Goal: Information Seeking & Learning: Learn about a topic

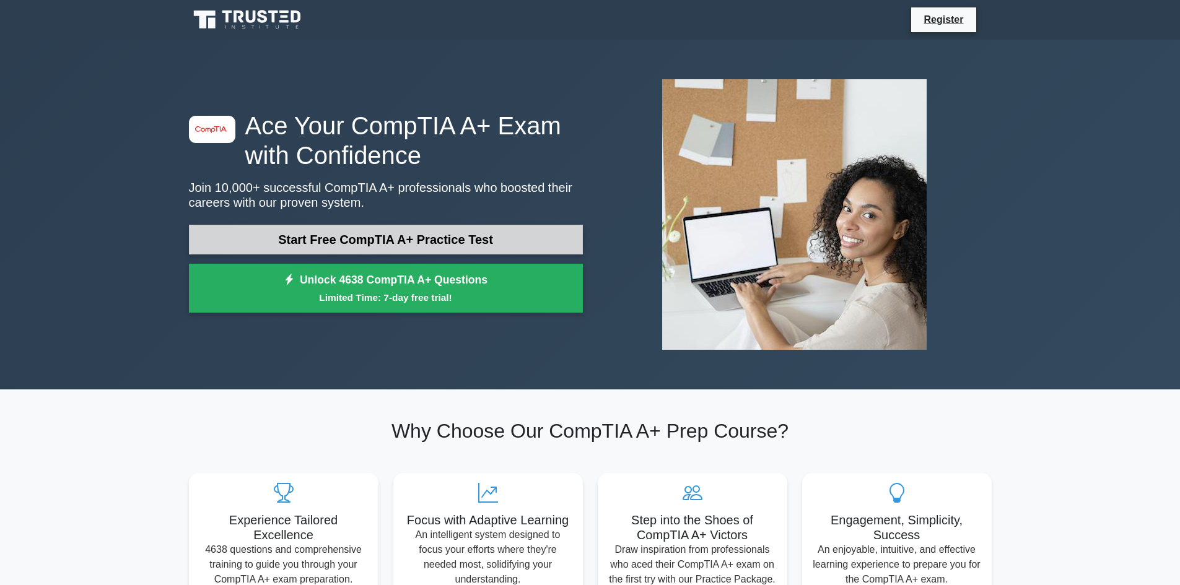
click at [369, 242] on link "Start Free CompTIA A+ Practice Test" at bounding box center [386, 240] width 394 height 30
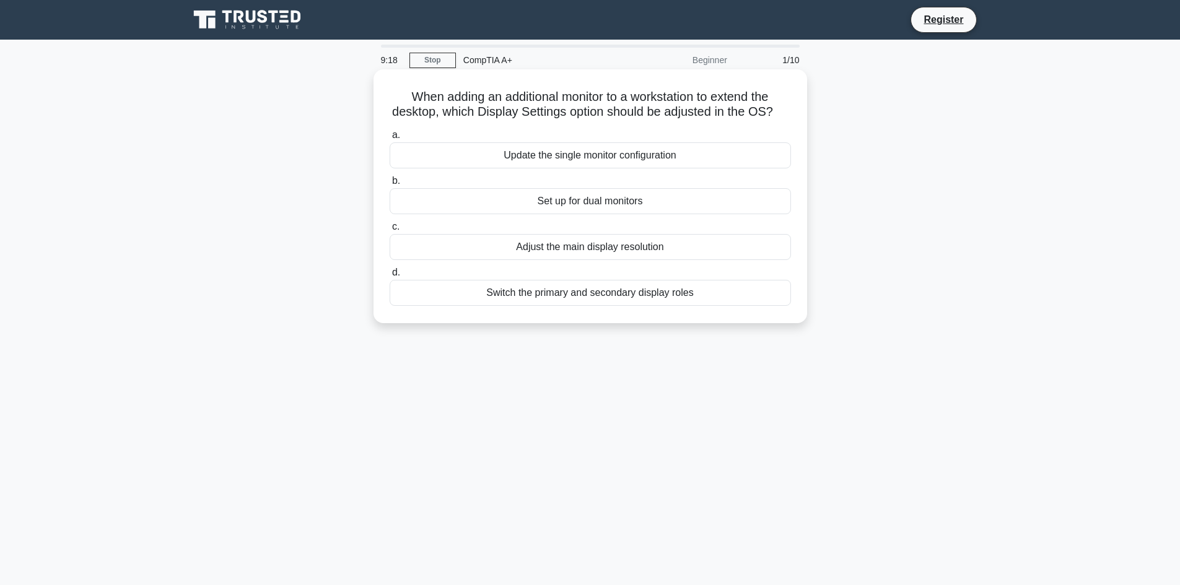
click at [577, 214] on div "Set up for dual monitors" at bounding box center [590, 201] width 401 height 26
click at [390, 185] on input "b. Set up for dual monitors" at bounding box center [390, 181] width 0 height 8
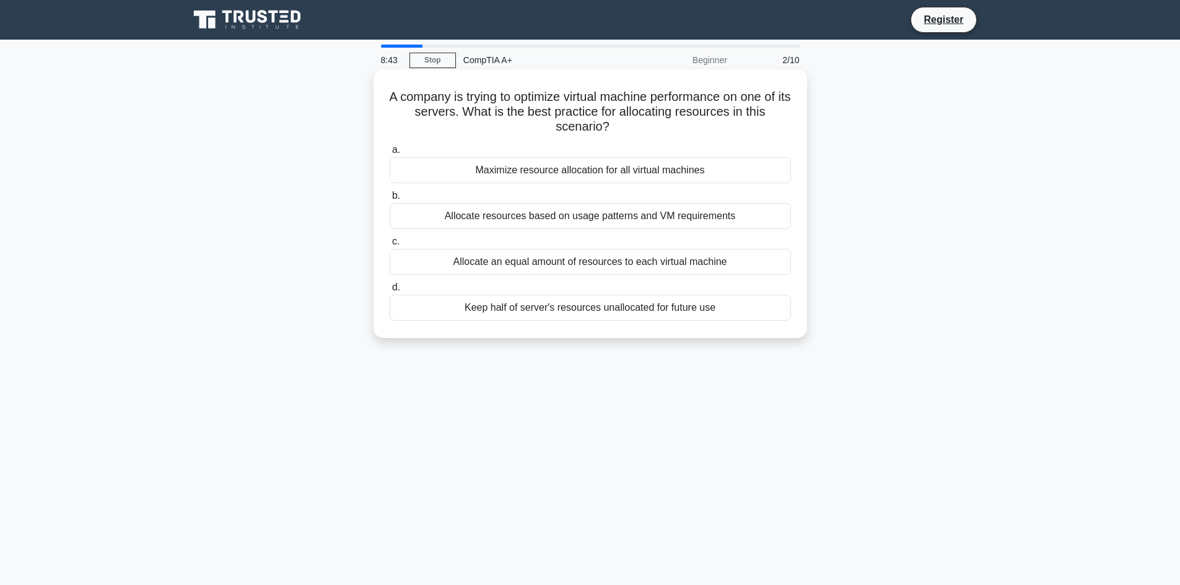
click at [552, 221] on div "Allocate resources based on usage patterns and VM requirements" at bounding box center [590, 216] width 401 height 26
click at [390, 200] on input "b. Allocate resources based on usage patterns and VM requirements" at bounding box center [390, 196] width 0 height 8
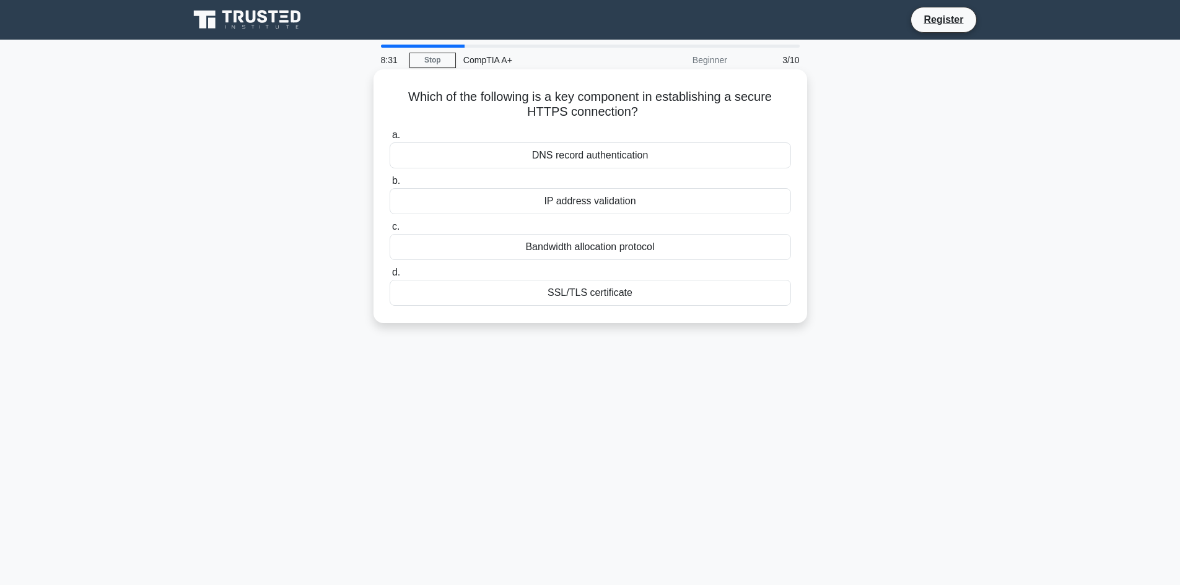
click at [561, 281] on div "SSL/TLS certificate" at bounding box center [590, 293] width 401 height 26
click at [390, 277] on input "d. SSL/TLS certificate" at bounding box center [390, 273] width 0 height 8
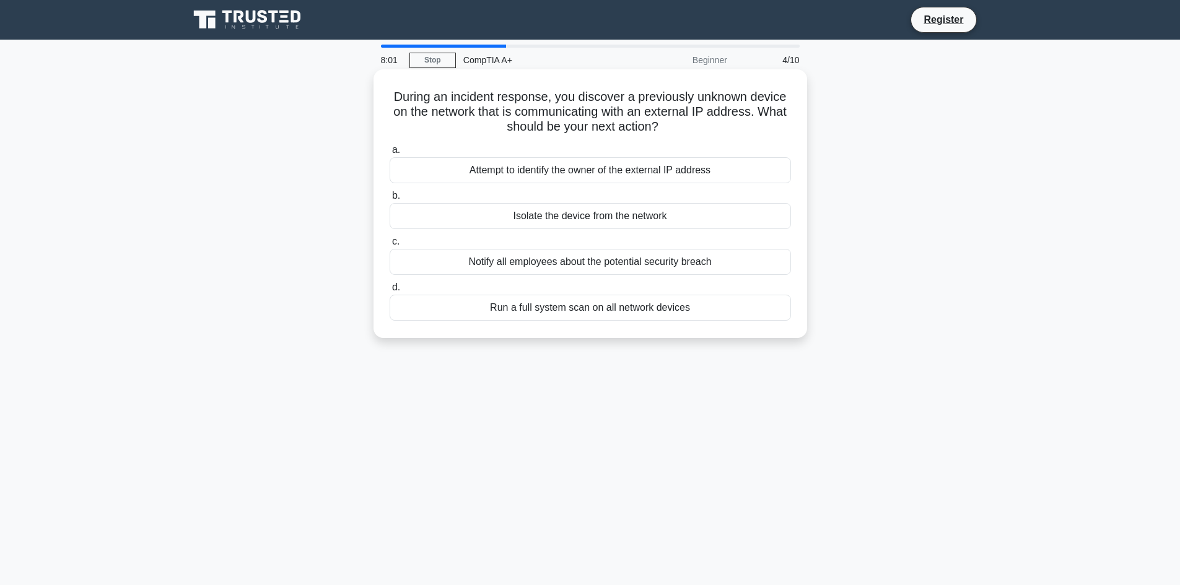
click at [581, 310] on div "Run a full system scan on all network devices" at bounding box center [590, 308] width 401 height 26
click at [390, 292] on input "d. Run a full system scan on all network devices" at bounding box center [390, 288] width 0 height 8
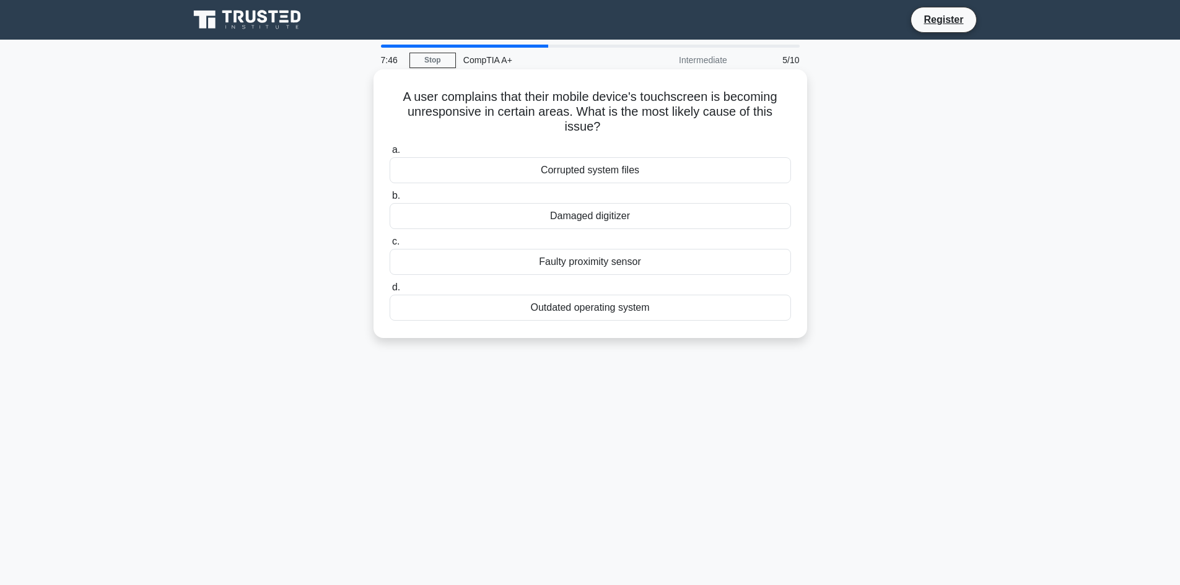
click at [569, 221] on div "Damaged digitizer" at bounding box center [590, 216] width 401 height 26
click at [390, 200] on input "b. Damaged digitizer" at bounding box center [390, 196] width 0 height 8
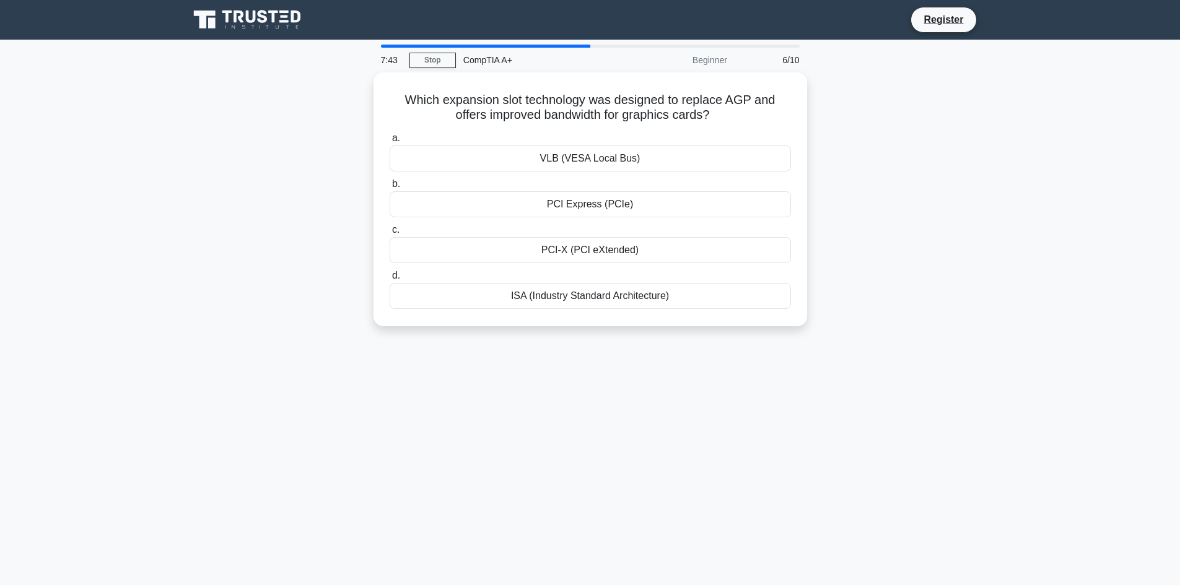
drag, startPoint x: 569, startPoint y: 221, endPoint x: 297, endPoint y: 135, distance: 285.9
click at [297, 135] on div "Which expansion slot technology was designed to replace AGP and offers improved…" at bounding box center [591, 206] width 818 height 269
click at [592, 247] on div "PCI-X (PCI eXtended)" at bounding box center [590, 247] width 401 height 26
click at [390, 231] on input "c. PCI-X (PCI eXtended)" at bounding box center [390, 227] width 0 height 8
drag, startPoint x: 602, startPoint y: 199, endPoint x: 312, endPoint y: 200, distance: 289.9
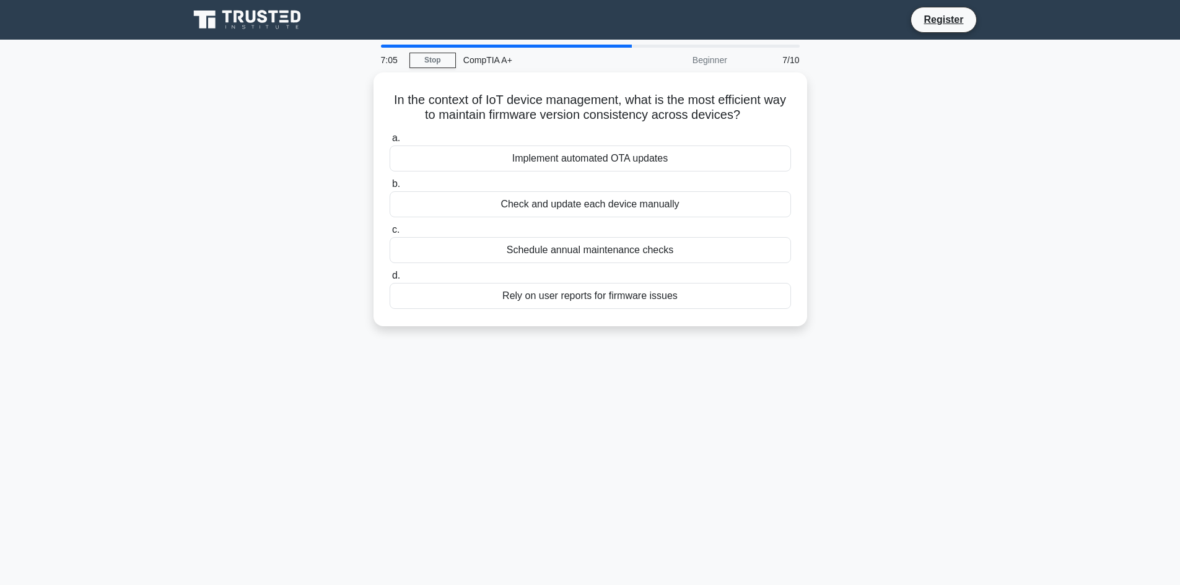
click at [312, 200] on div "In the context of IoT device management, what is the most efficient way to main…" at bounding box center [591, 206] width 818 height 269
click at [568, 156] on div "Implement automated OTA updates" at bounding box center [590, 155] width 401 height 26
click at [390, 139] on input "a. Implement automated OTA updates" at bounding box center [390, 135] width 0 height 8
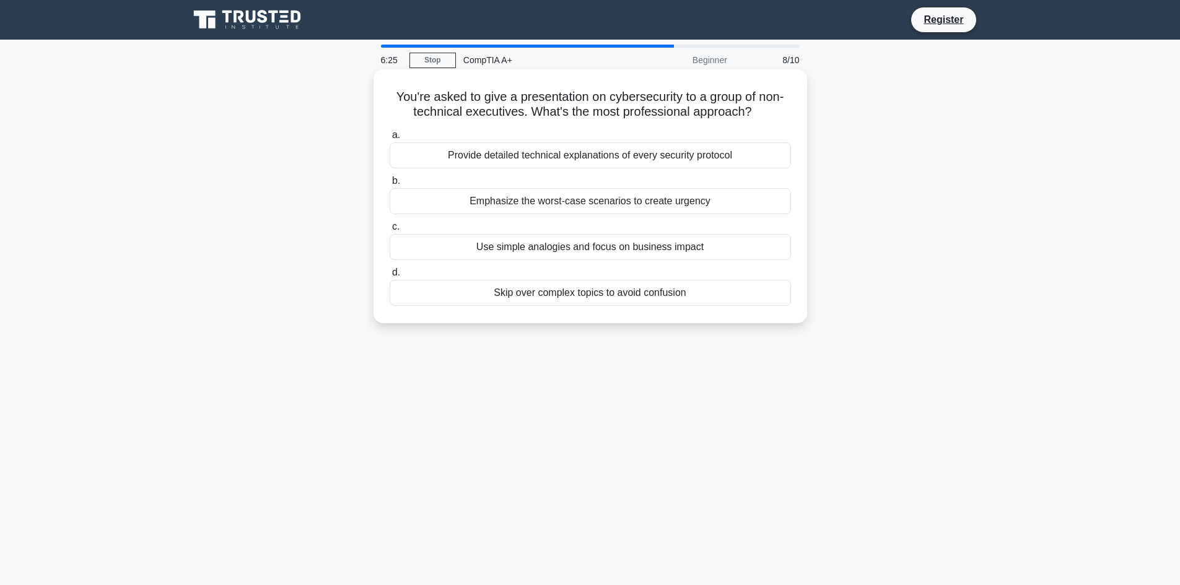
click at [556, 250] on div "Use simple analogies and focus on business impact" at bounding box center [590, 247] width 401 height 26
click at [390, 231] on input "c. Use simple analogies and focus on business impact" at bounding box center [390, 227] width 0 height 8
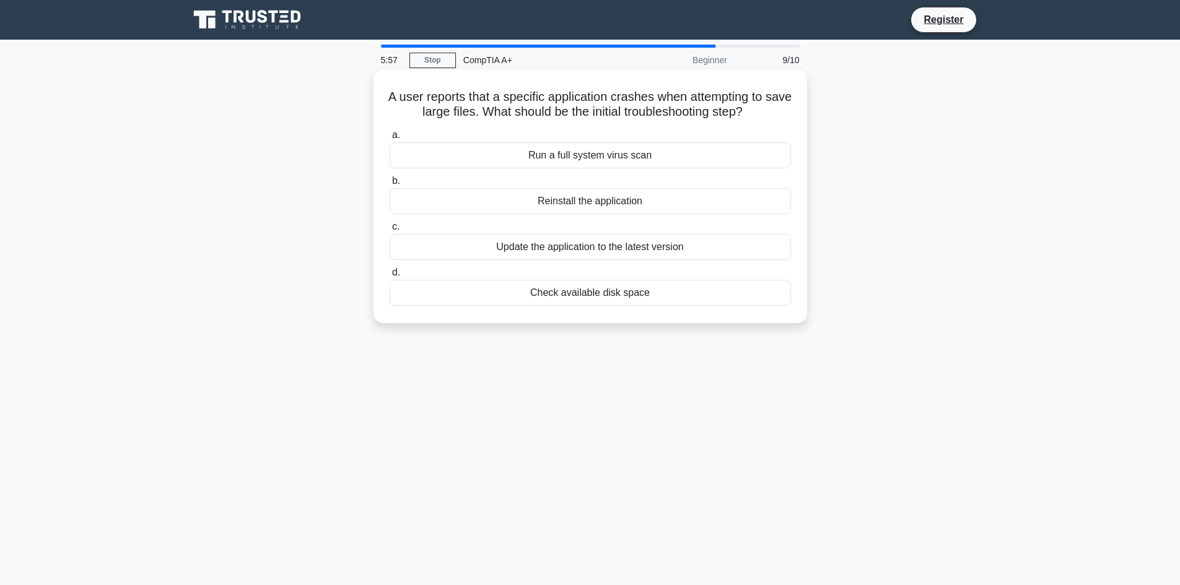
click at [568, 292] on div "Check available disk space" at bounding box center [590, 293] width 401 height 26
click at [390, 277] on input "d. Check available disk space" at bounding box center [390, 273] width 0 height 8
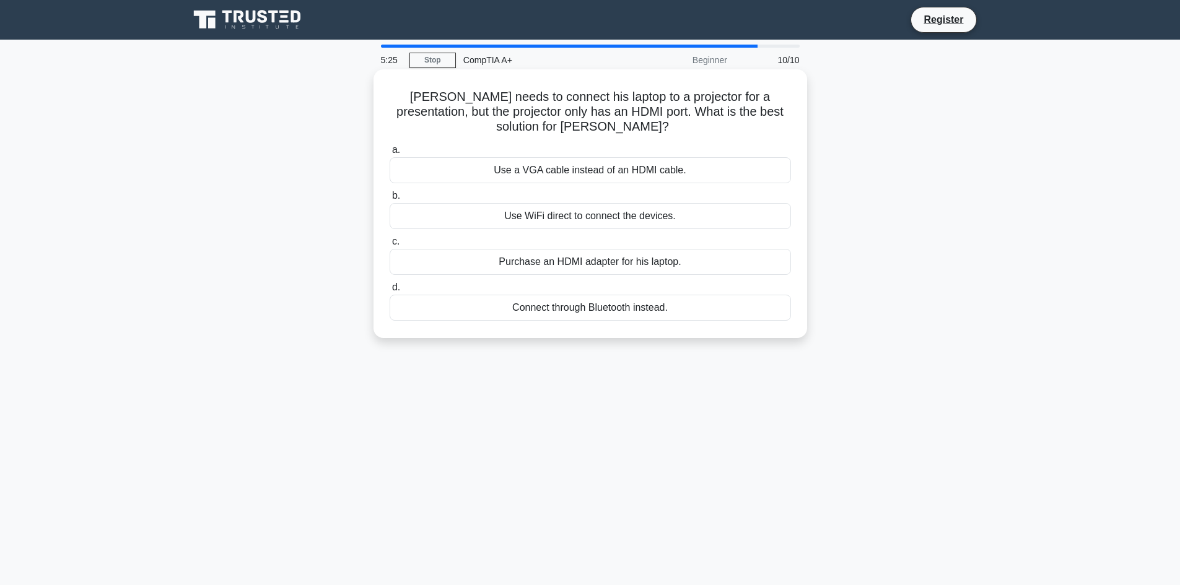
click at [557, 177] on div "Use a VGA cable instead of an HDMI cable." at bounding box center [590, 170] width 401 height 26
click at [390, 154] on input "a. Use a VGA cable instead of an HDMI cable." at bounding box center [390, 150] width 0 height 8
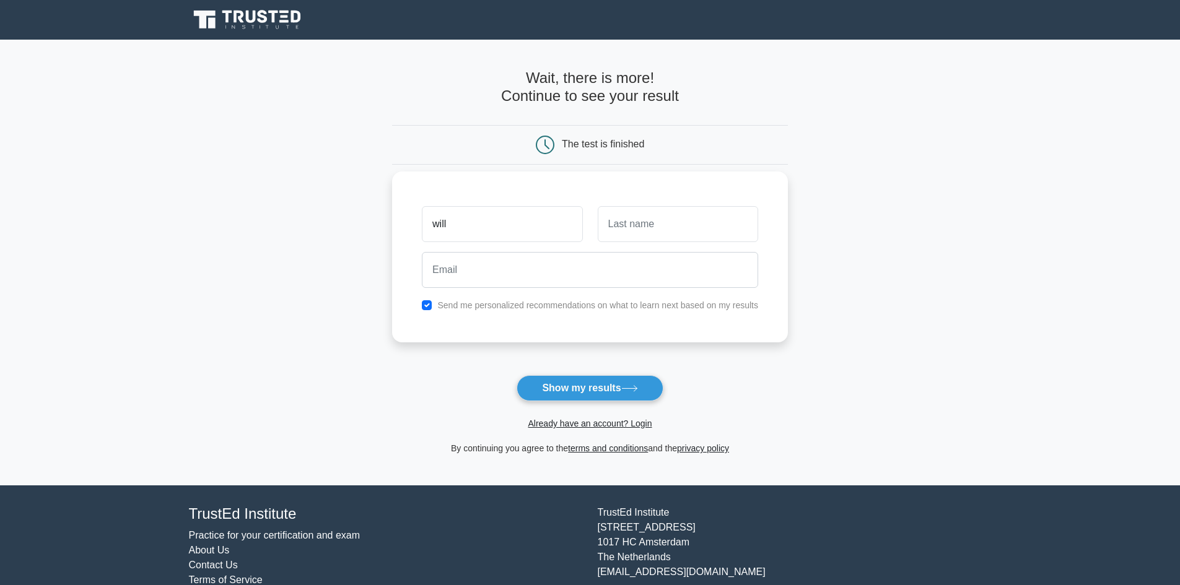
type input "will"
type input "[PERSON_NAME]"
click at [628, 267] on input "email" at bounding box center [590, 270] width 336 height 36
type input "willnapier1987@gmail.com"
click at [424, 305] on input "checkbox" at bounding box center [427, 305] width 10 height 10
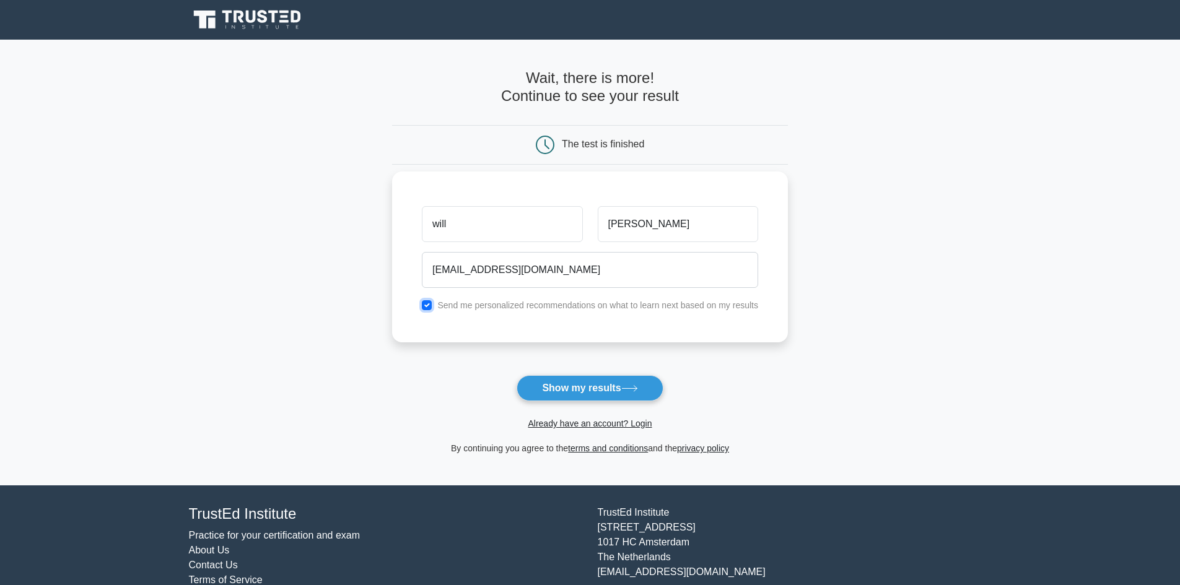
checkbox input "false"
click at [585, 393] on button "Show my results" at bounding box center [590, 388] width 146 height 26
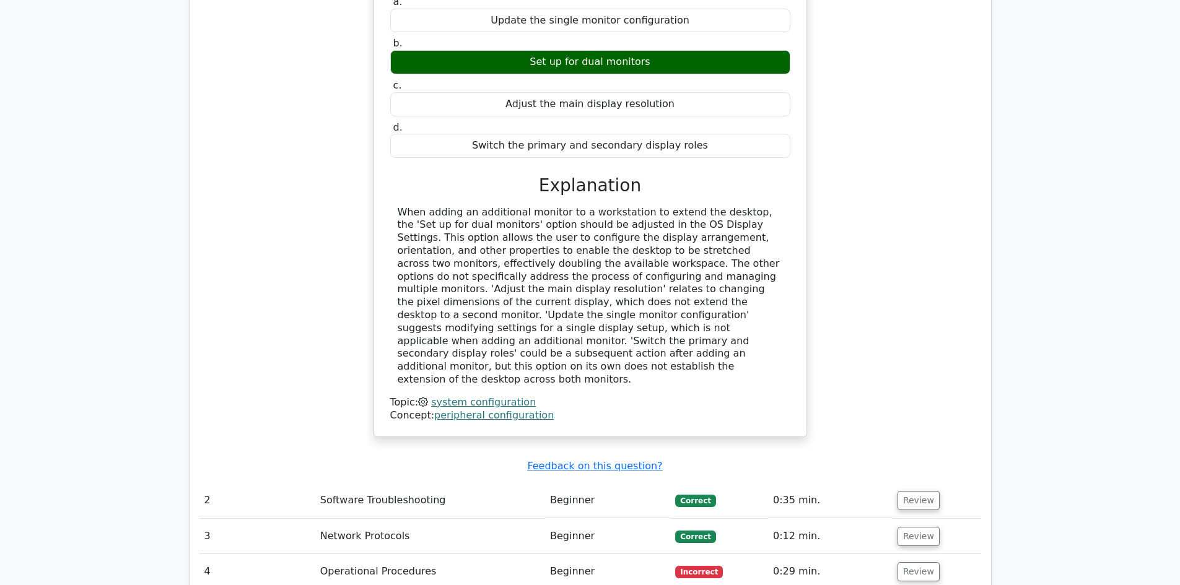
scroll to position [921, 0]
